Goal: Task Accomplishment & Management: Manage account settings

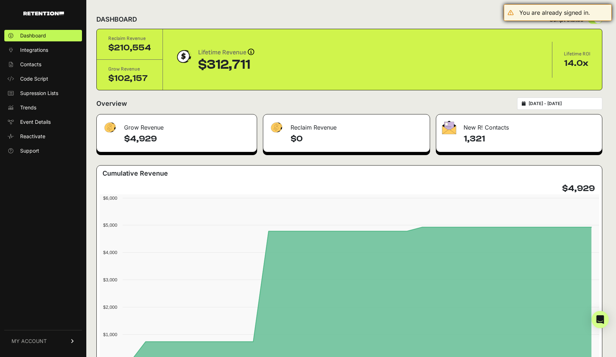
click at [561, 20] on div "You are already signed in." at bounding box center [558, 12] width 108 height 17
click at [430, 24] on div "DASHBOARD Script status" at bounding box center [349, 19] width 506 height 19
click at [76, 340] on link "MY ACCOUNT" at bounding box center [43, 341] width 78 height 22
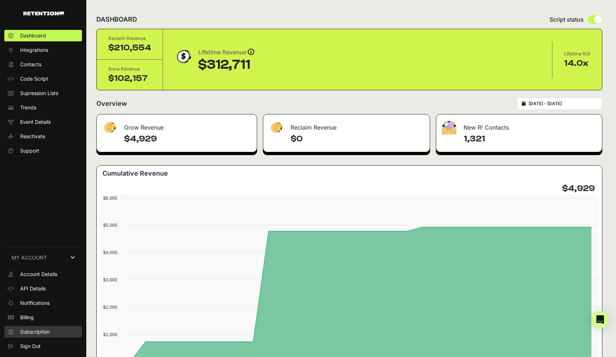
click at [46, 327] on link "Subscription" at bounding box center [43, 332] width 78 height 12
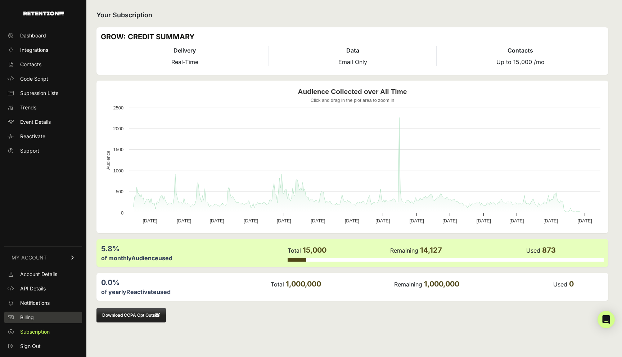
click at [41, 312] on link "Billing" at bounding box center [43, 318] width 78 height 12
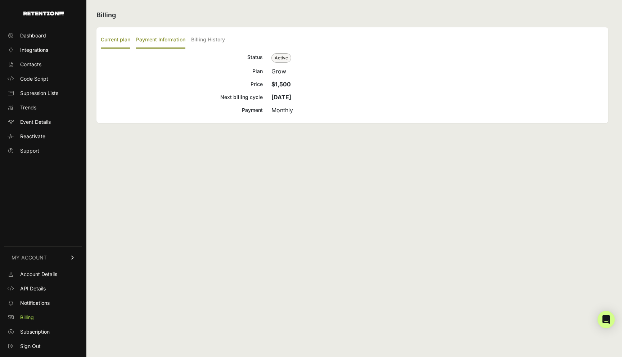
click at [172, 41] on label "Payment Information" at bounding box center [160, 40] width 49 height 17
click at [0, 0] on input "Payment Information" at bounding box center [0, 0] width 0 height 0
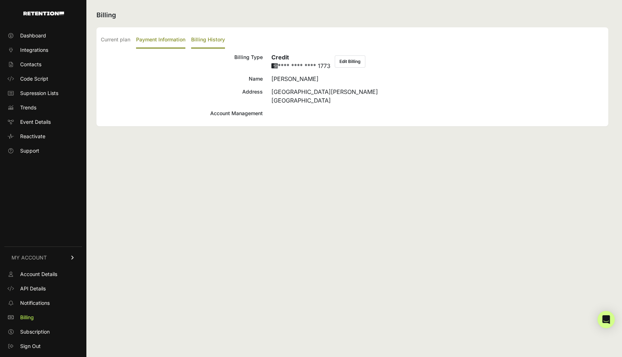
click at [204, 42] on label "Billing History" at bounding box center [208, 40] width 34 height 17
click at [0, 0] on input "Billing History" at bounding box center [0, 0] width 0 height 0
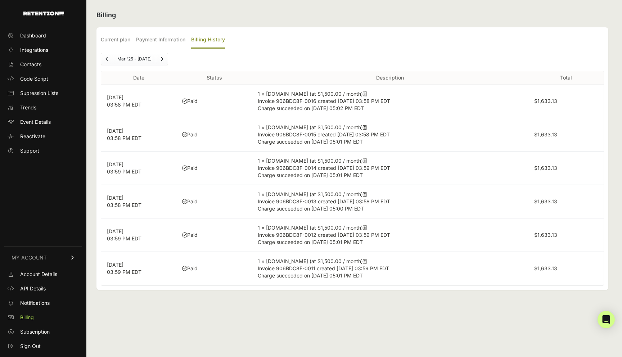
click at [161, 56] on link "Next" at bounding box center [162, 59] width 12 height 12
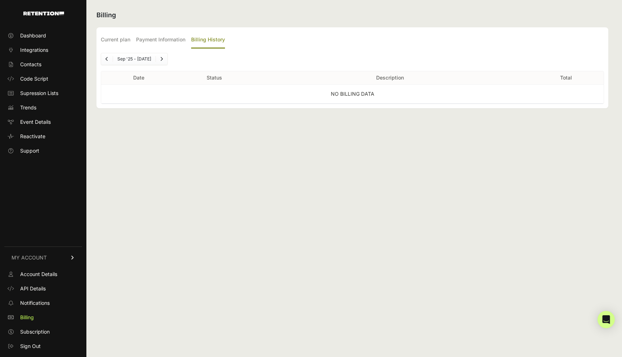
click at [124, 62] on li "Sep '25 - Mar '26" at bounding box center [134, 59] width 43 height 6
click at [105, 59] on link "Previous" at bounding box center [107, 59] width 12 height 12
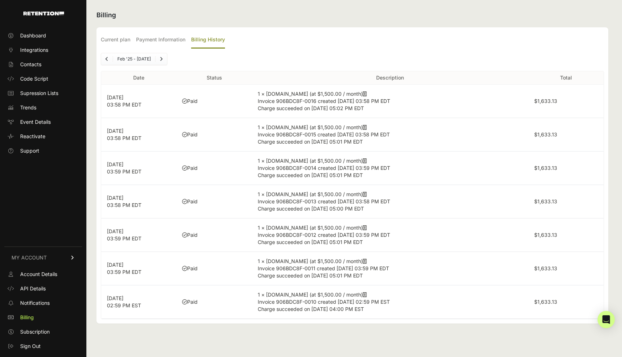
click at [115, 58] on li "Feb '25 - Aug '25" at bounding box center [134, 59] width 42 height 6
